Goal: Find specific page/section: Find specific page/section

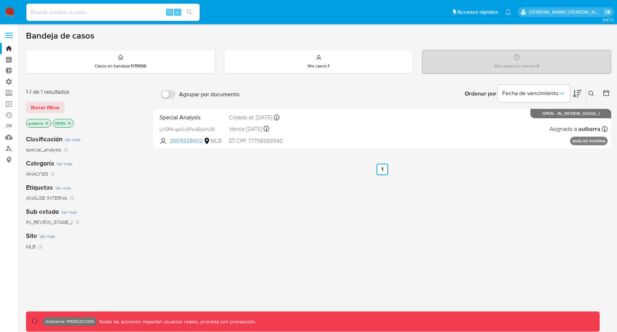
click at [135, 7] on div "⌥ s" at bounding box center [112, 12] width 173 height 17
click at [130, 14] on input at bounding box center [112, 12] width 173 height 9
paste input "143125485"
type input "143125485"
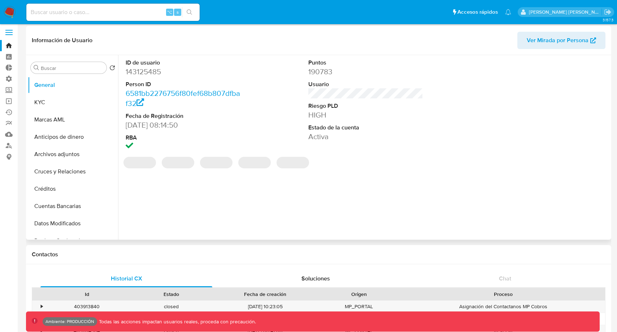
select select "10"
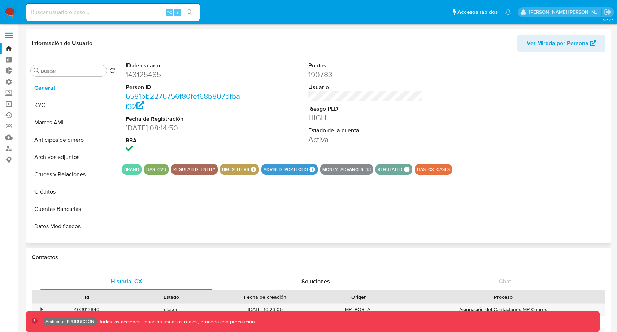
click at [561, 51] on span "Ver Mirada por Persona" at bounding box center [558, 43] width 62 height 17
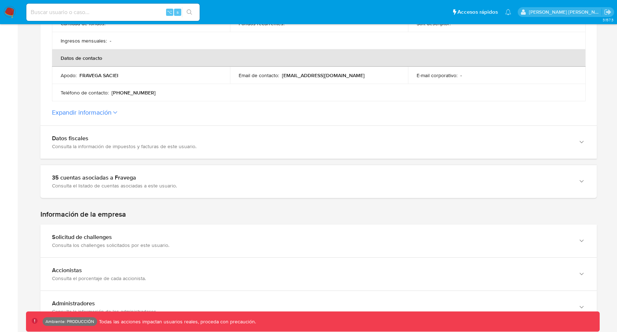
scroll to position [335, 0]
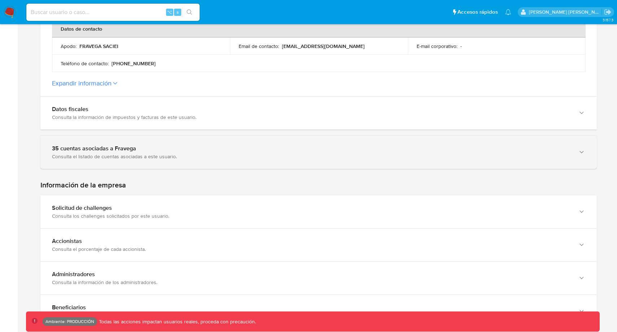
click at [292, 153] on div "Consulta el listado de cuentas asociadas a este usuario." at bounding box center [311, 156] width 519 height 6
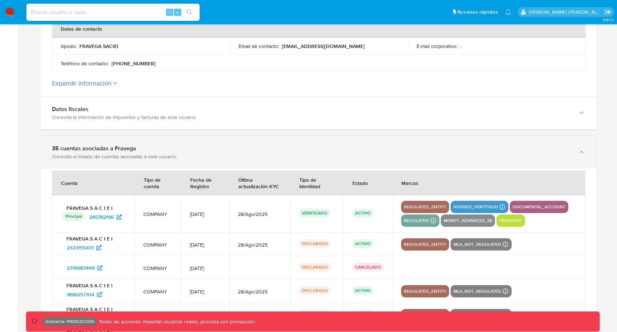
click at [298, 153] on div "Consulta el listado de cuentas asociadas a este usuario." at bounding box center [311, 156] width 519 height 6
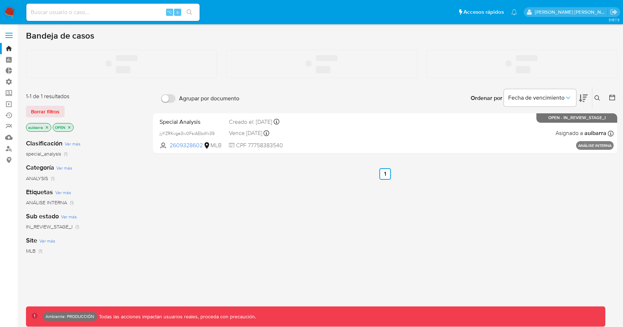
click at [107, 10] on input at bounding box center [112, 12] width 173 height 9
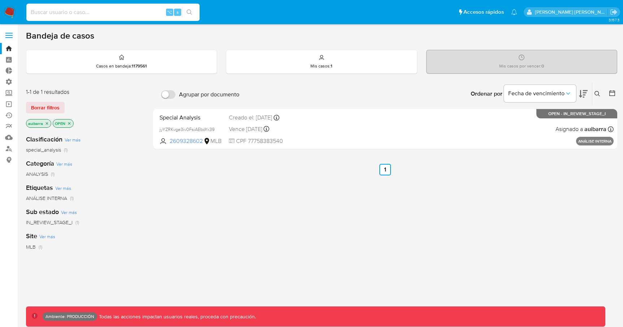
paste input "143125485"
type input "143125485"
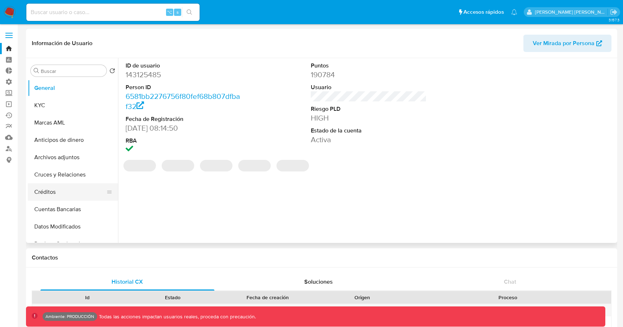
select select "10"
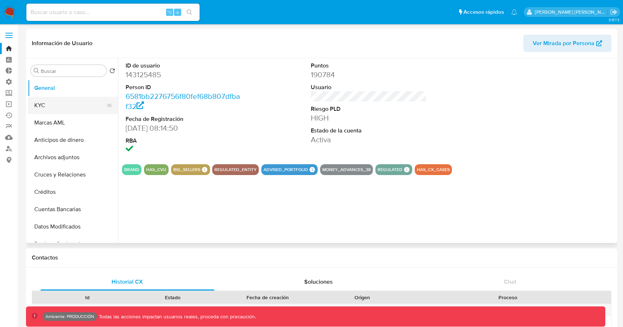
click at [85, 111] on button "KYC" at bounding box center [70, 105] width 84 height 17
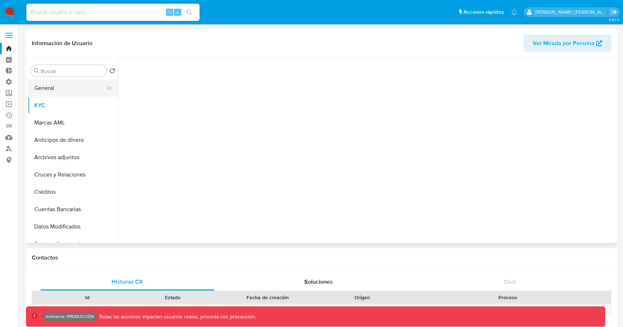
click at [78, 91] on button "General" at bounding box center [70, 87] width 84 height 17
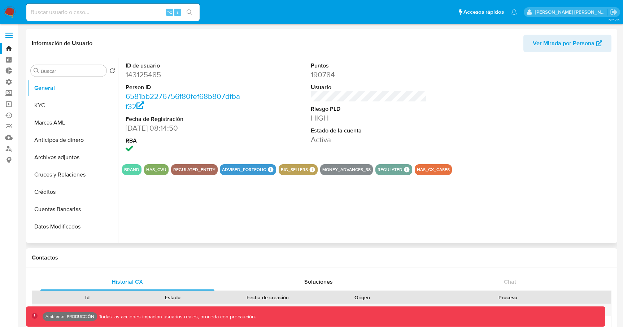
click at [563, 41] on span "Ver Mirada por Persona" at bounding box center [564, 43] width 62 height 17
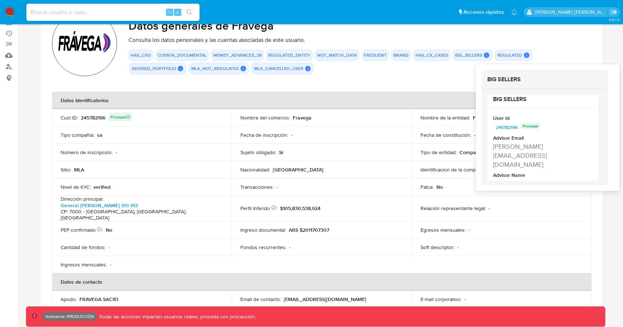
scroll to position [5, 0]
click at [453, 80] on section "ID de la persona : 6581bb2276756f80fef68b807dfbaf32 Datos generales de Fravega …" at bounding box center [321, 175] width 562 height 347
